Goal: Task Accomplishment & Management: Use online tool/utility

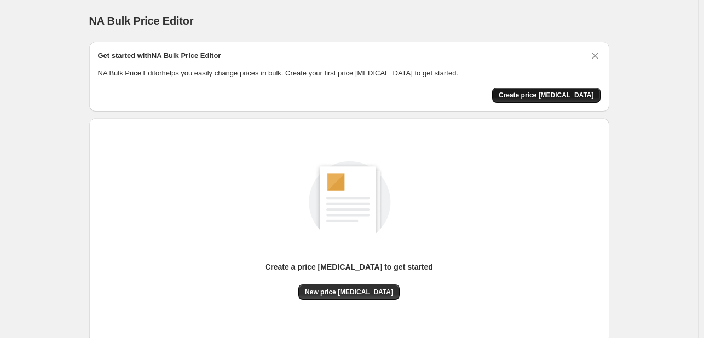
click at [532, 97] on span "Create price change job" at bounding box center [546, 95] width 95 height 9
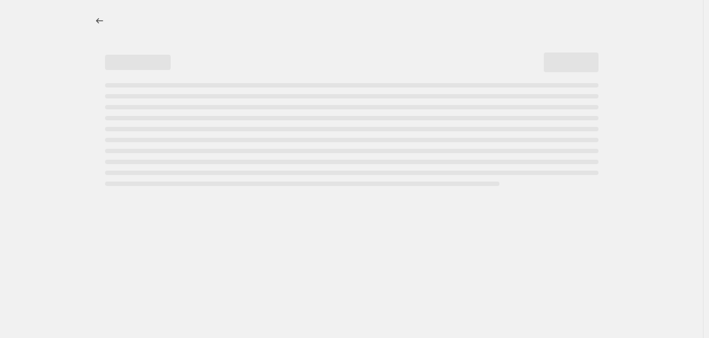
select select "percentage"
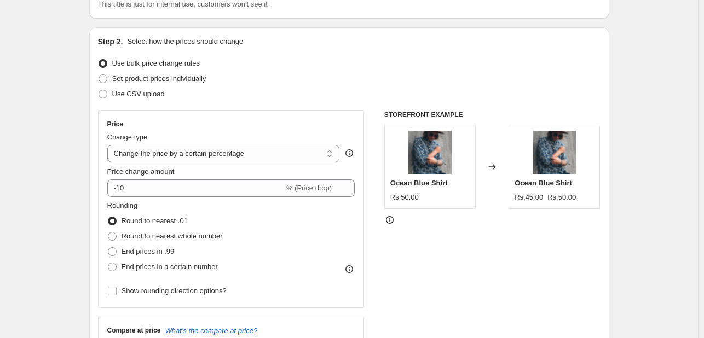
scroll to position [109, 0]
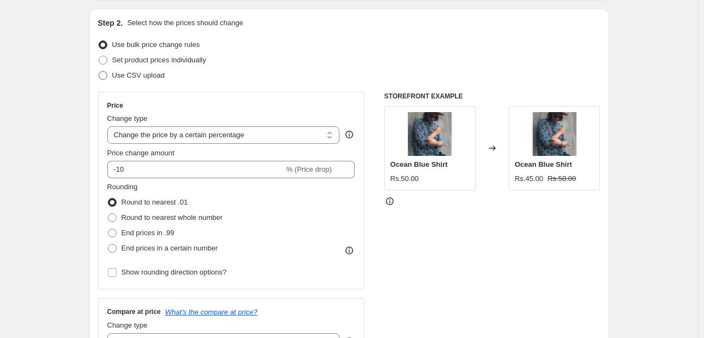
click at [107, 75] on span at bounding box center [103, 75] width 9 height 9
click at [99, 72] on input "Use CSV upload" at bounding box center [99, 71] width 1 height 1
radio input "true"
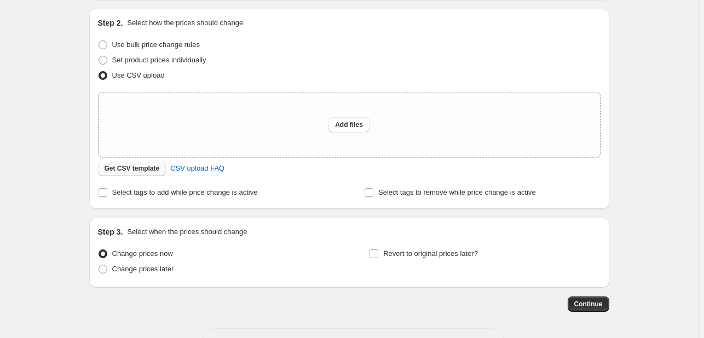
click at [132, 166] on span "Get CSV template" at bounding box center [132, 168] width 55 height 9
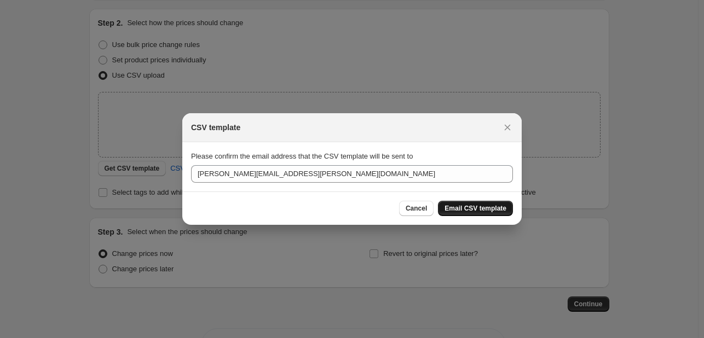
click at [474, 205] on span "Email CSV template" at bounding box center [476, 208] width 62 height 9
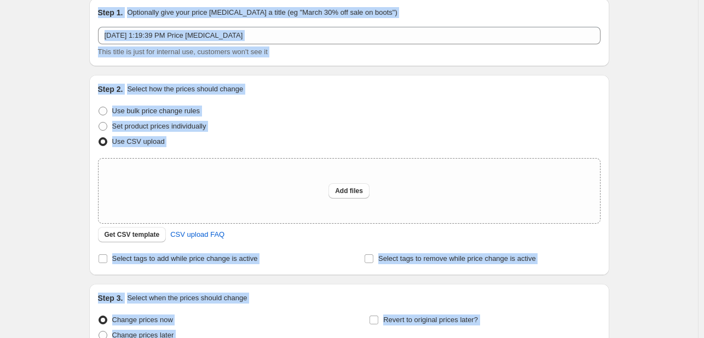
scroll to position [0, 0]
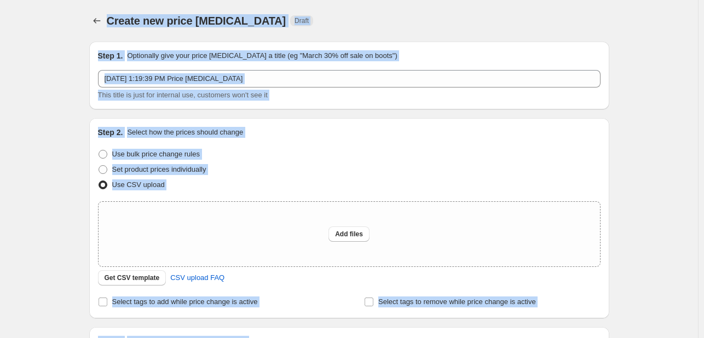
drag, startPoint x: 626, startPoint y: 311, endPoint x: 30, endPoint y: 33, distance: 658.3
click at [30, 33] on div "Create new price change job. This page is ready Create new price change job Dra…" at bounding box center [349, 244] width 698 height 488
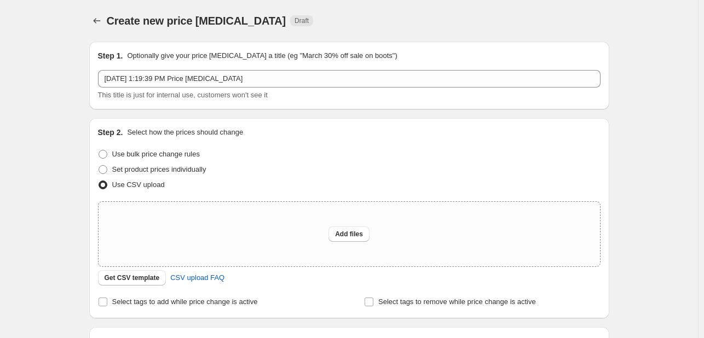
click at [30, 34] on div "Create new price change job. This page is ready Create new price change job Dra…" at bounding box center [349, 244] width 698 height 488
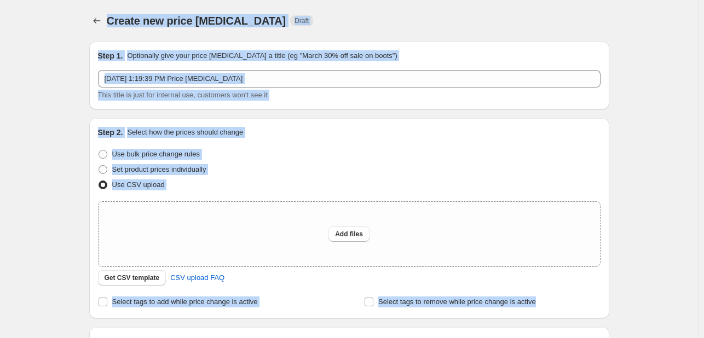
drag, startPoint x: 55, startPoint y: 7, endPoint x: 709, endPoint y: 310, distance: 720.8
click at [704, 310] on html "Home Settings Plans Skip to content Create new price change job. This page is r…" at bounding box center [352, 169] width 704 height 338
click at [653, 275] on div "Create new price change job. This page is ready Create new price change job Dra…" at bounding box center [349, 244] width 698 height 488
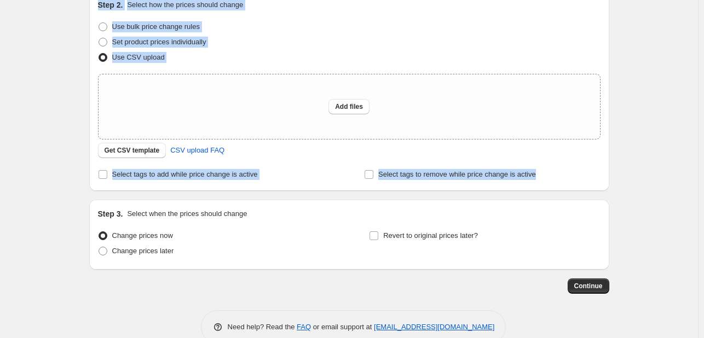
scroll to position [150, 0]
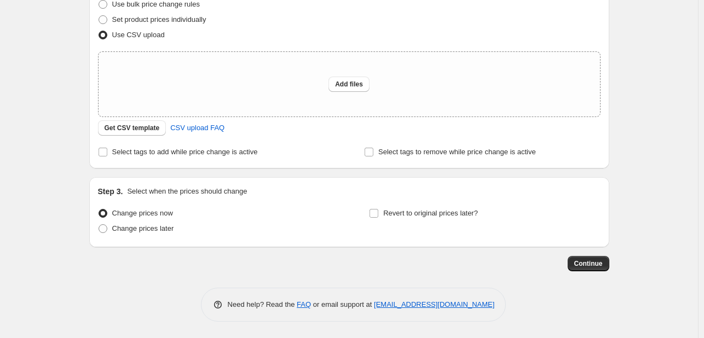
click at [634, 296] on div "Create new price change job. This page is ready Create new price change job Dra…" at bounding box center [349, 94] width 698 height 488
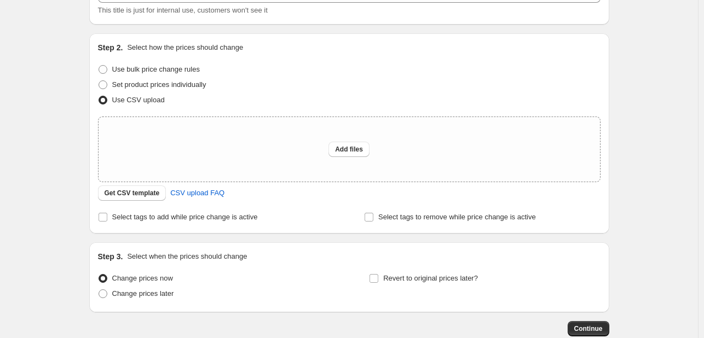
scroll to position [0, 0]
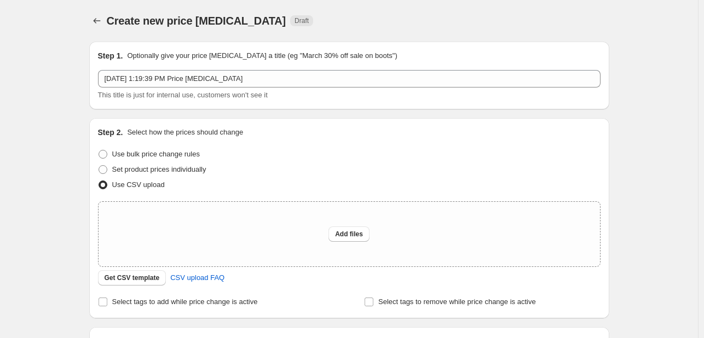
drag, startPoint x: 642, startPoint y: 274, endPoint x: 78, endPoint y: 82, distance: 596.4
click at [78, 82] on div "Create new price change job. This page is ready Create new price change job Dra…" at bounding box center [349, 244] width 698 height 488
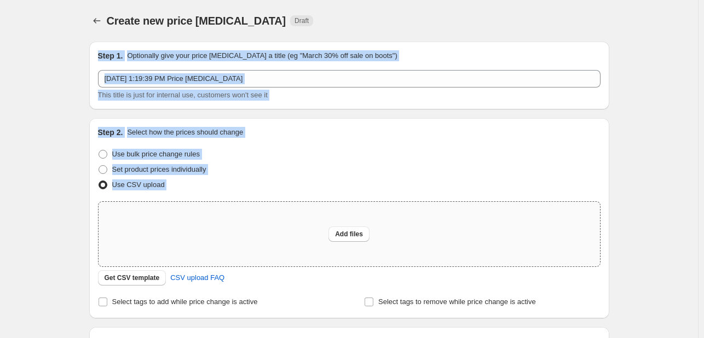
scroll to position [150, 0]
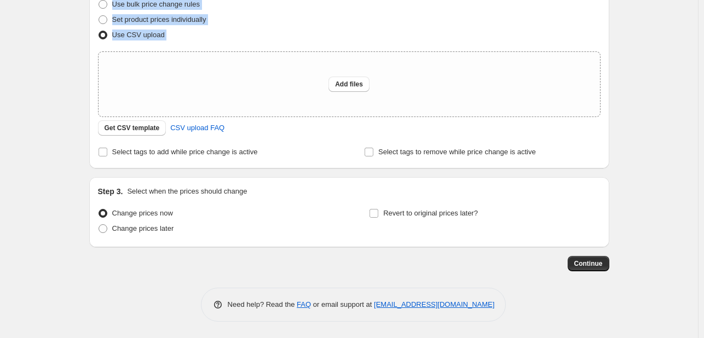
drag, startPoint x: 85, startPoint y: 51, endPoint x: 613, endPoint y: 293, distance: 580.8
click at [613, 293] on div "Create new price change job. This page is ready Create new price change job Dra…" at bounding box center [349, 94] width 546 height 488
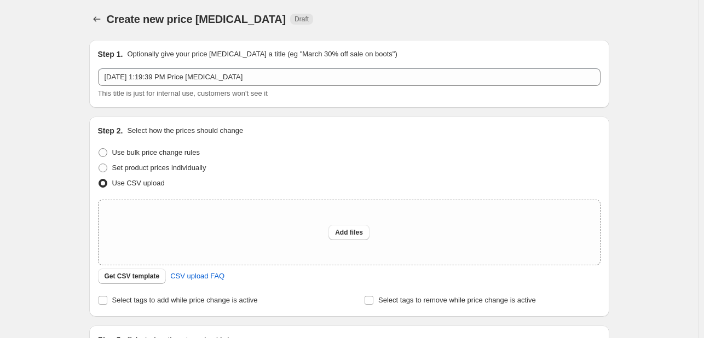
scroll to position [0, 0]
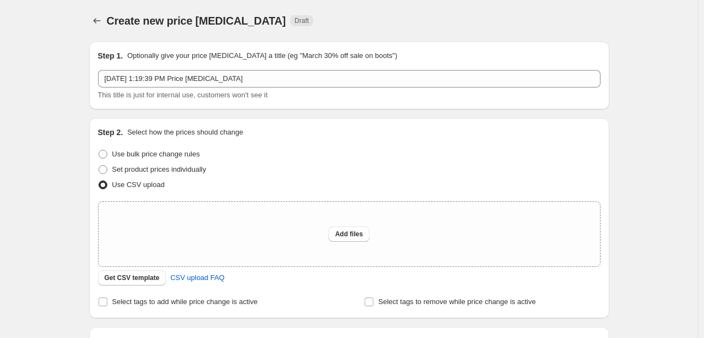
drag, startPoint x: 632, startPoint y: 276, endPoint x: 19, endPoint y: -41, distance: 689.7
click at [19, 0] on html "Home Settings Plans Skip to content Create new price change job. This page is r…" at bounding box center [352, 169] width 704 height 338
click at [30, 232] on div "Create new price change job. This page is ready Create new price change job Dra…" at bounding box center [349, 244] width 698 height 488
click at [104, 168] on span at bounding box center [103, 169] width 9 height 9
click at [99, 166] on input "Set product prices individually" at bounding box center [99, 165] width 1 height 1
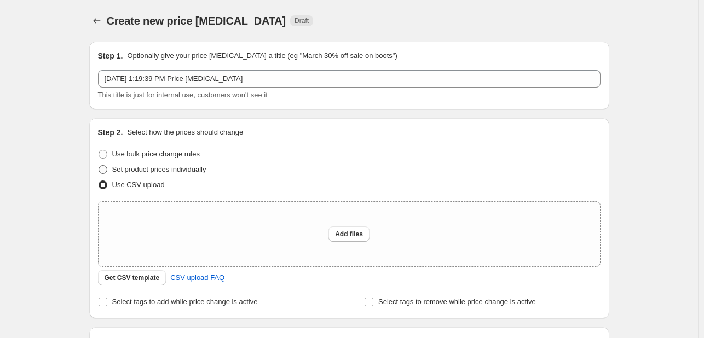
radio input "true"
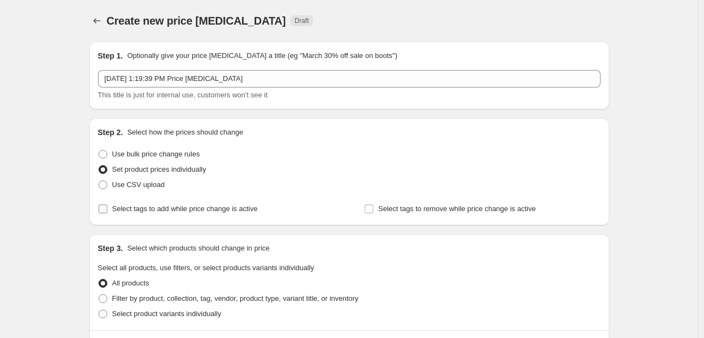
click at [103, 206] on input "Select tags to add while price change is active" at bounding box center [103, 209] width 9 height 9
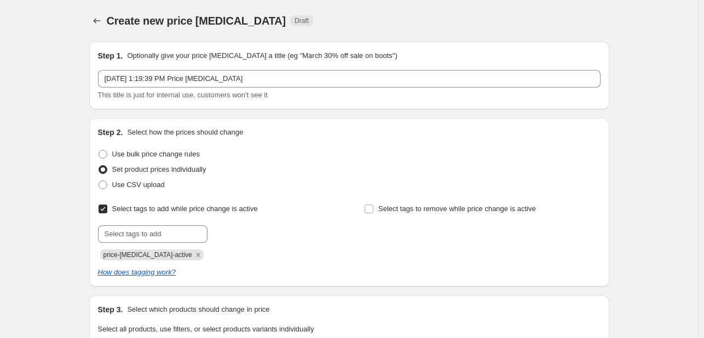
click at [103, 206] on input "Select tags to add while price change is active" at bounding box center [103, 209] width 9 height 9
checkbox input "false"
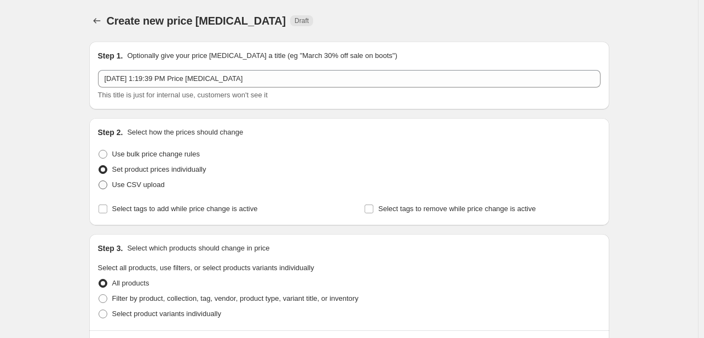
click at [103, 185] on span at bounding box center [103, 185] width 9 height 9
click at [99, 181] on input "Use CSV upload" at bounding box center [99, 181] width 1 height 1
radio input "true"
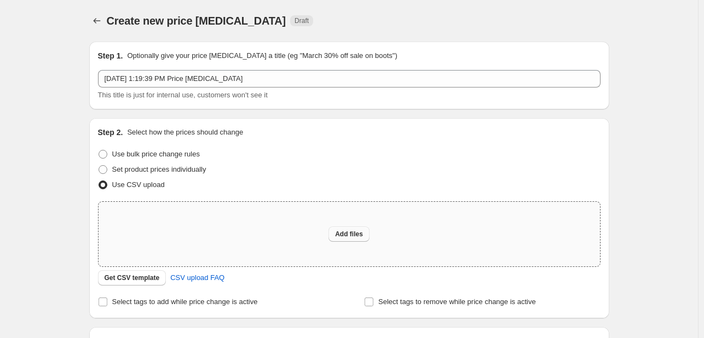
click at [354, 236] on span "Add files" at bounding box center [349, 234] width 28 height 9
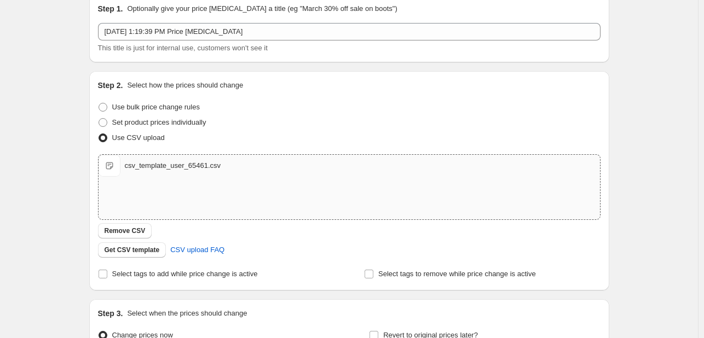
scroll to position [109, 0]
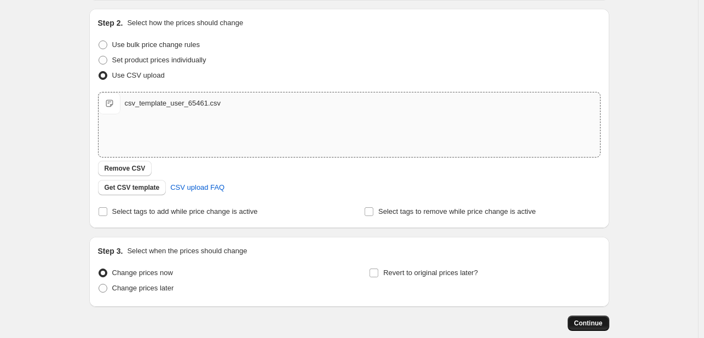
click at [590, 322] on span "Continue" at bounding box center [588, 323] width 28 height 9
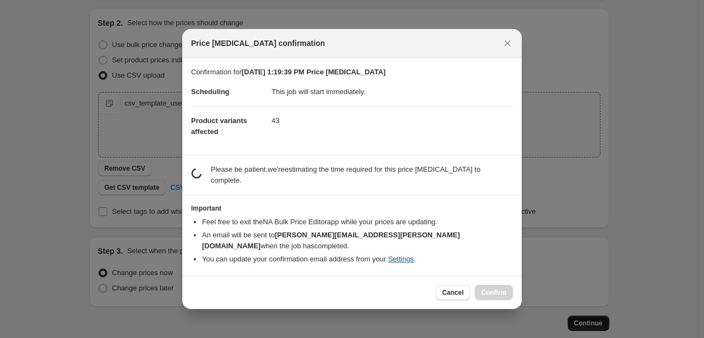
scroll to position [0, 0]
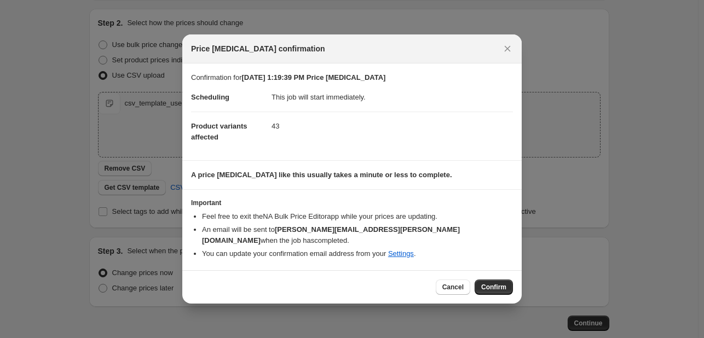
click at [489, 285] on span "Confirm" at bounding box center [493, 287] width 25 height 9
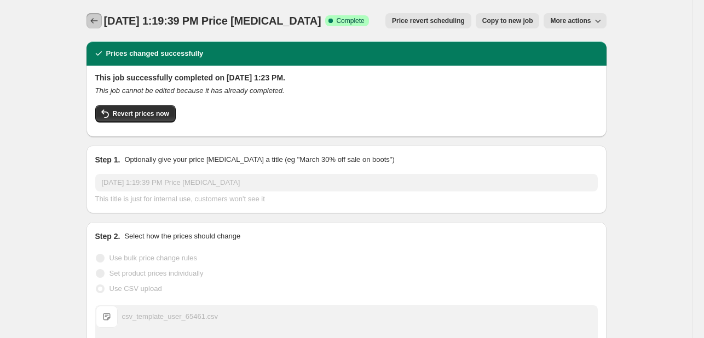
click at [99, 25] on icon "Price change jobs" at bounding box center [94, 20] width 11 height 11
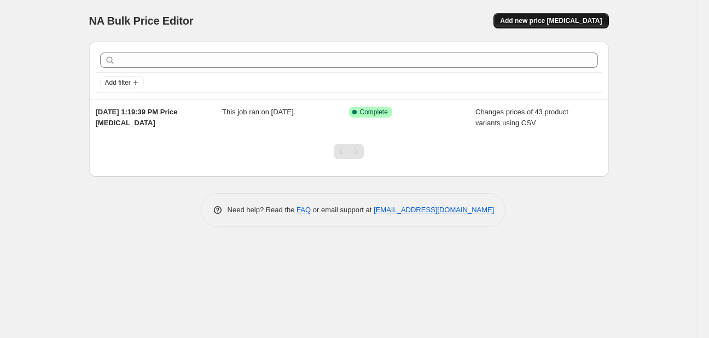
click at [534, 19] on span "Add new price change job" at bounding box center [551, 20] width 102 height 9
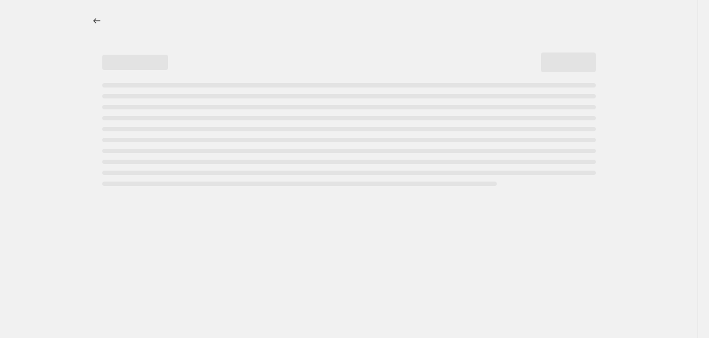
select select "percentage"
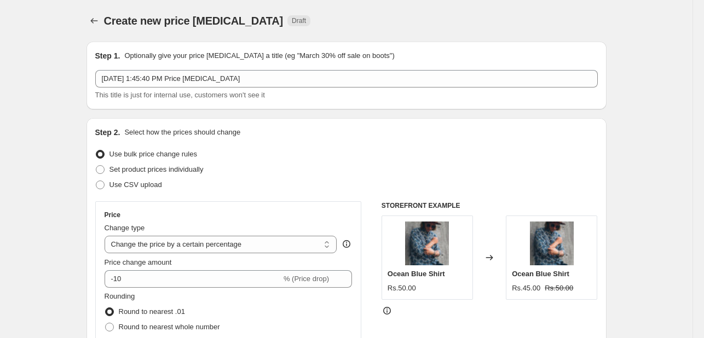
scroll to position [109, 0]
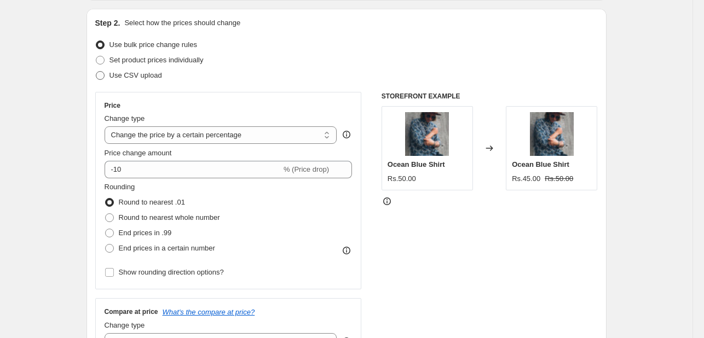
click at [105, 77] on span at bounding box center [100, 75] width 9 height 9
click at [96, 72] on input "Use CSV upload" at bounding box center [96, 71] width 1 height 1
radio input "true"
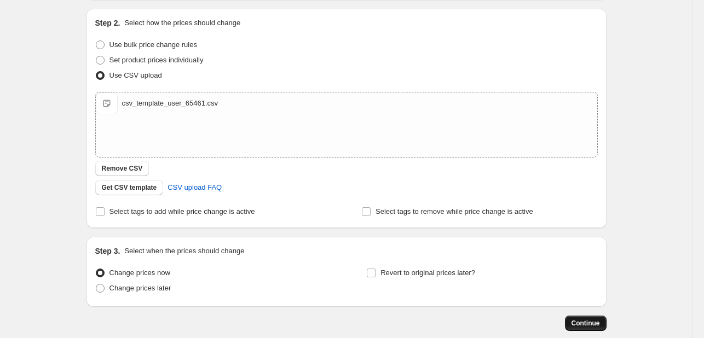
click at [596, 326] on span "Continue" at bounding box center [586, 323] width 28 height 9
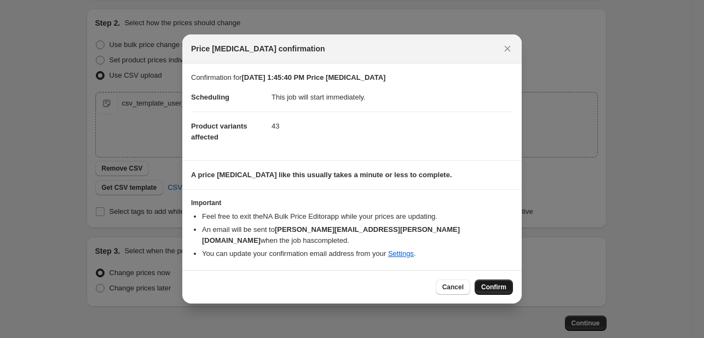
click at [484, 280] on button "Confirm" at bounding box center [494, 287] width 38 height 15
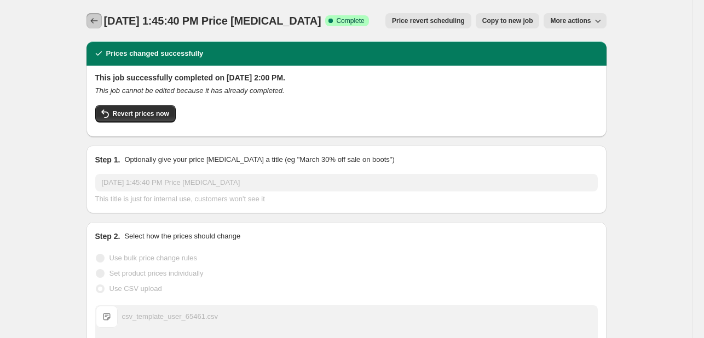
click at [92, 22] on icon "Price change jobs" at bounding box center [94, 20] width 11 height 11
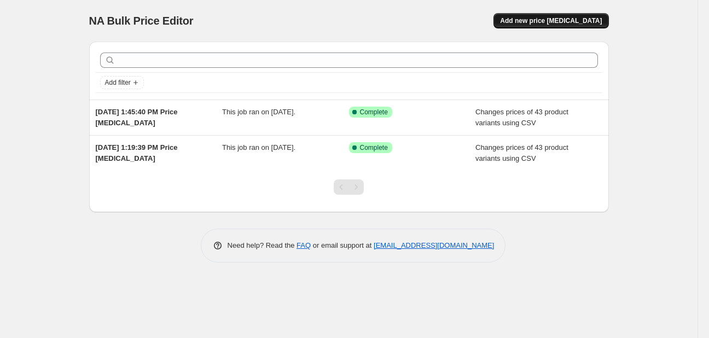
click at [549, 18] on span "Add new price change job" at bounding box center [551, 20] width 102 height 9
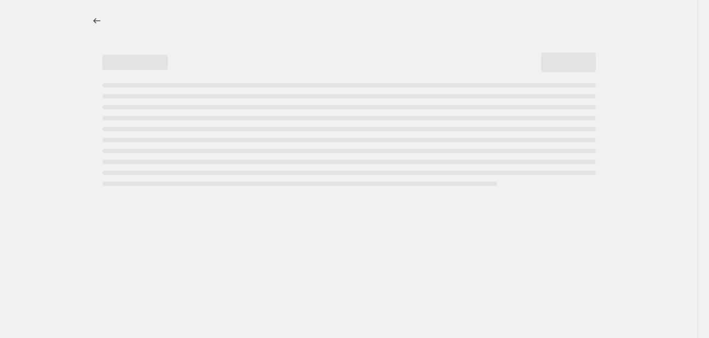
select select "percentage"
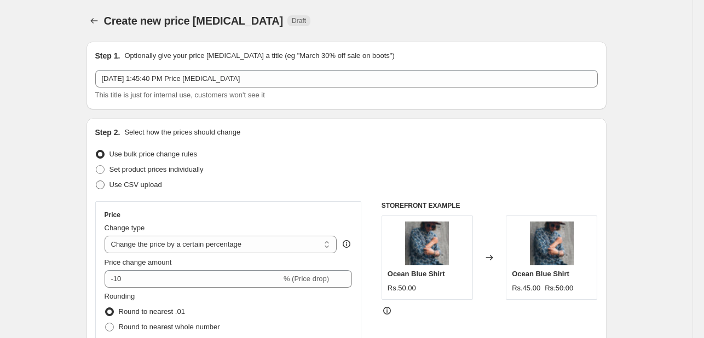
click at [102, 183] on span at bounding box center [100, 185] width 9 height 9
click at [96, 181] on input "Use CSV upload" at bounding box center [96, 181] width 1 height 1
radio input "true"
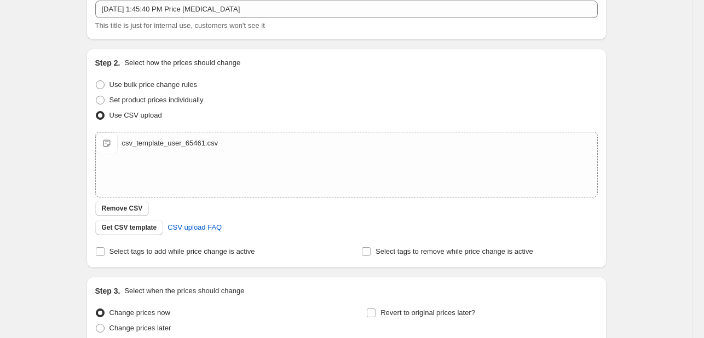
scroll to position [169, 0]
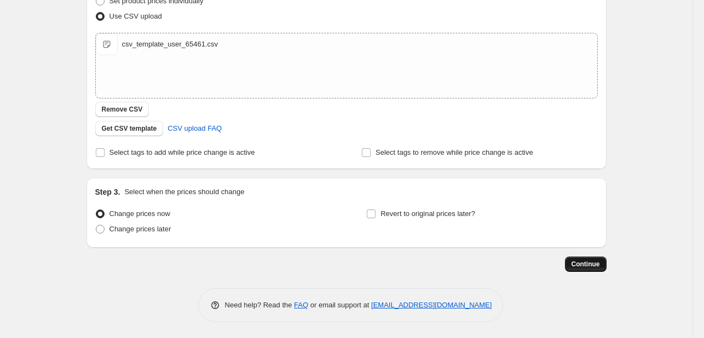
click at [588, 268] on span "Continue" at bounding box center [586, 264] width 28 height 9
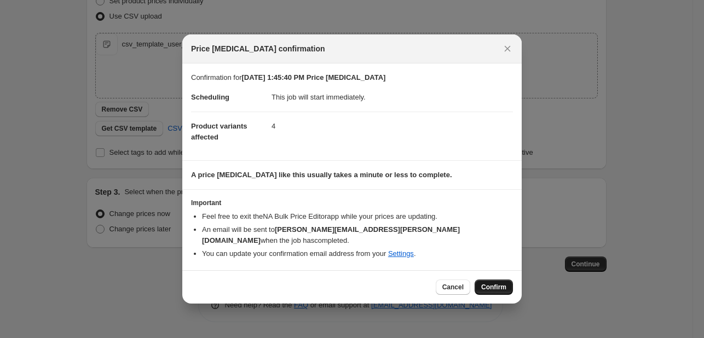
click at [489, 283] on span "Confirm" at bounding box center [493, 287] width 25 height 9
